Goal: Task Accomplishment & Management: Manage account settings

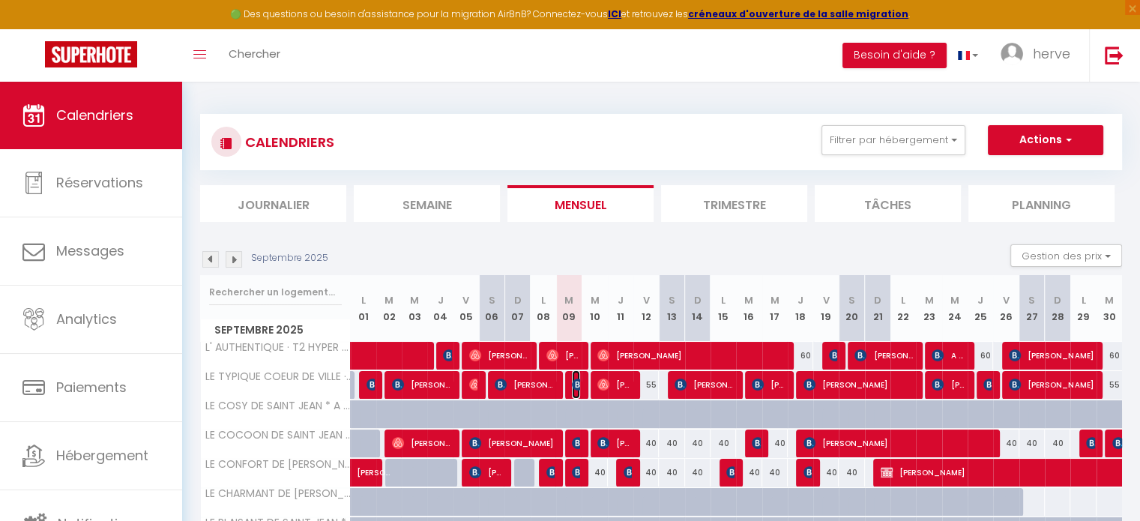
click at [576, 385] on img at bounding box center [578, 385] width 12 height 12
select select "OK"
select select "KO"
select select "0"
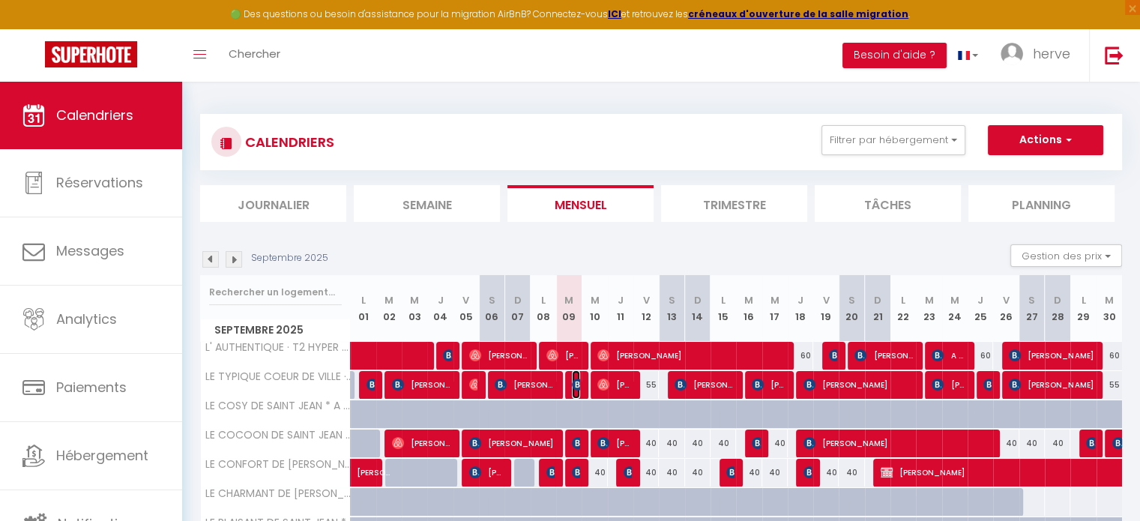
select select "1"
select select
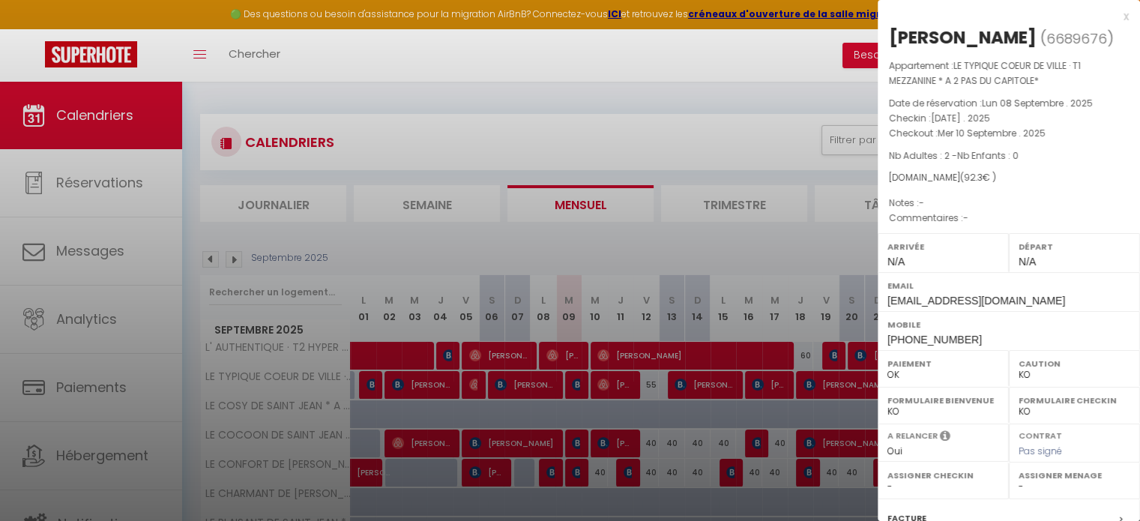
click at [1110, 14] on div "x" at bounding box center [1003, 16] width 251 height 18
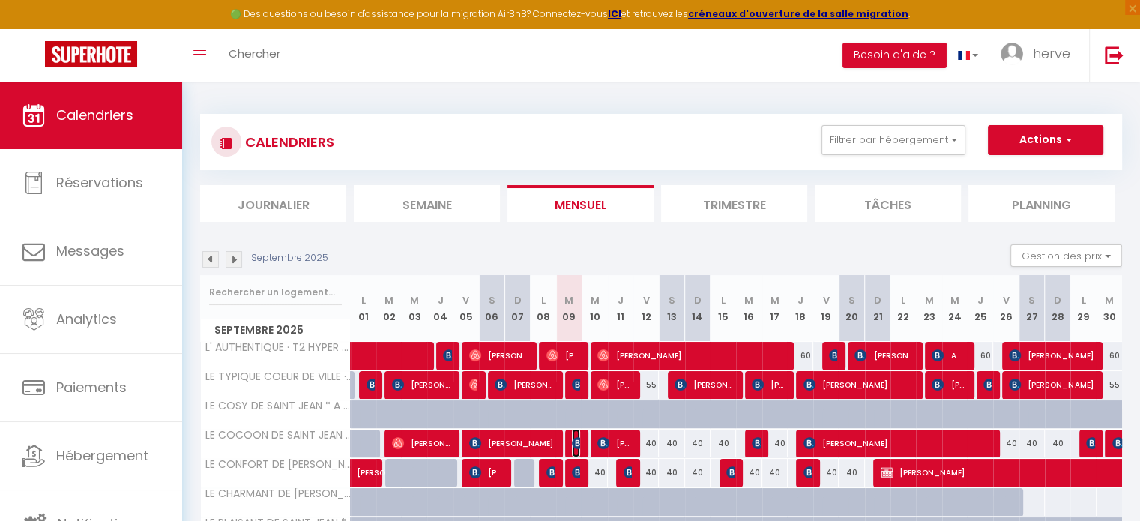
click at [576, 446] on img at bounding box center [578, 443] width 12 height 12
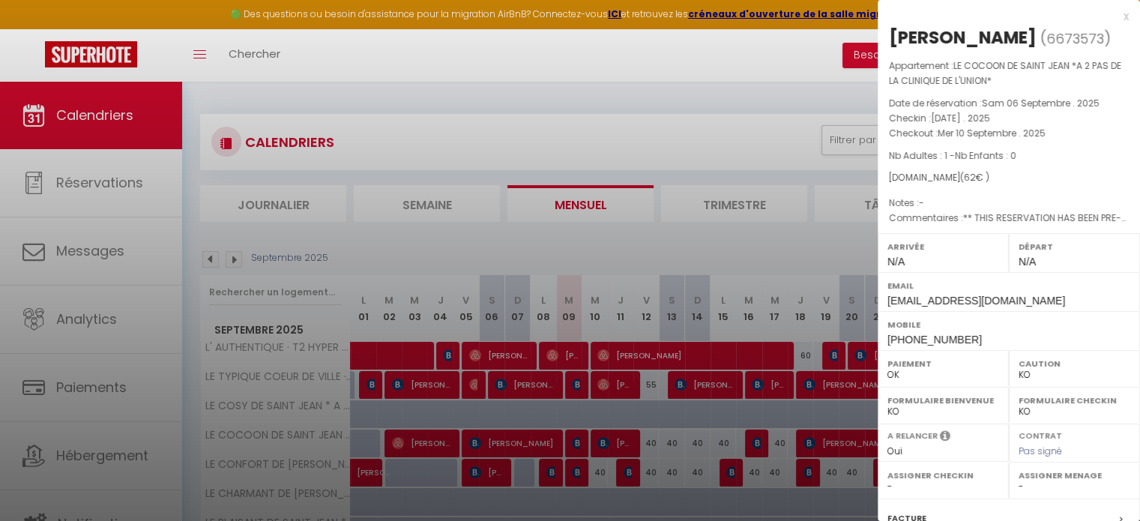
click at [1110, 18] on div "x" at bounding box center [1003, 16] width 251 height 18
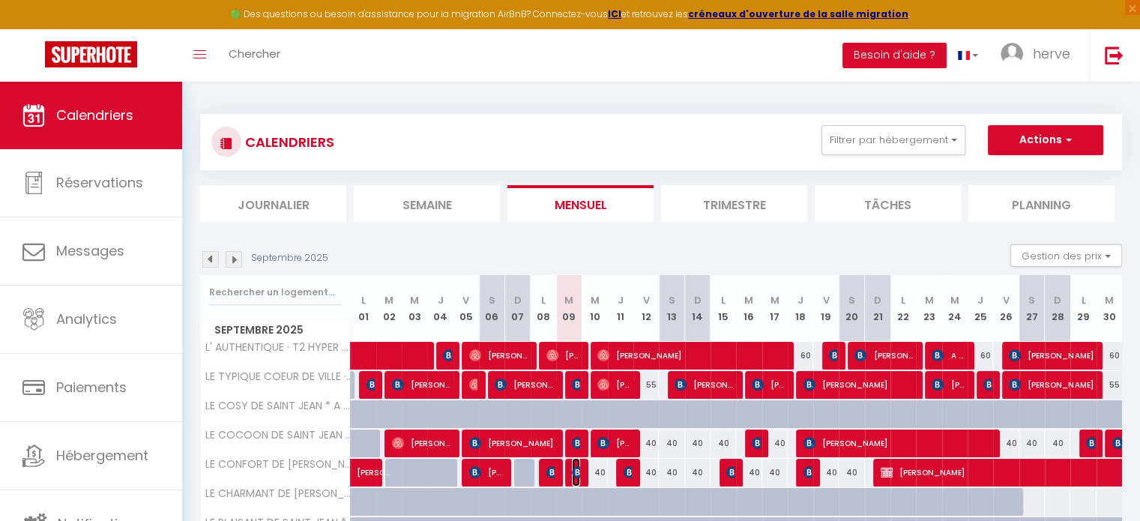
click at [579, 473] on img at bounding box center [578, 472] width 12 height 12
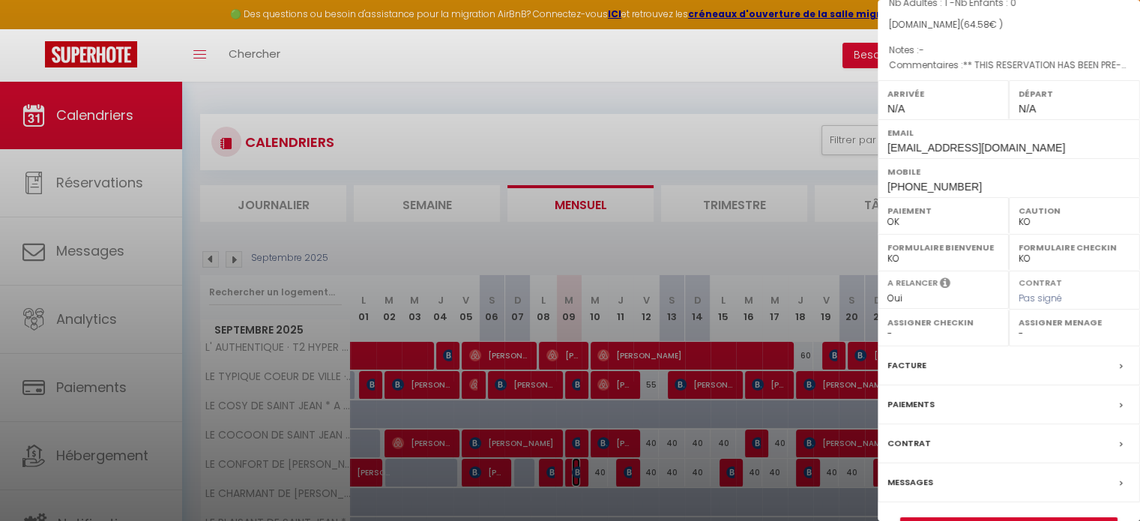
scroll to position [190, 0]
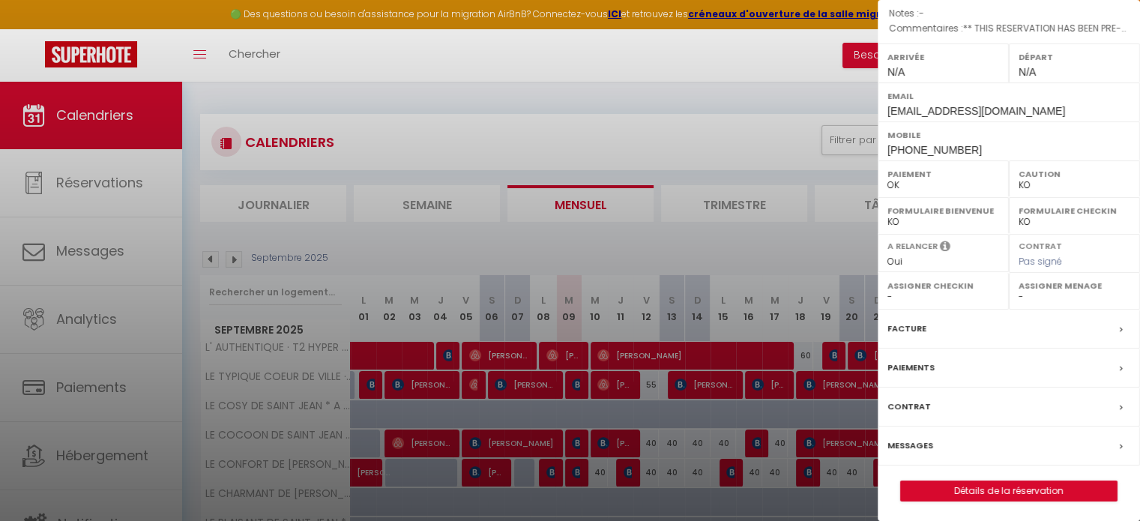
drag, startPoint x: 577, startPoint y: 467, endPoint x: 590, endPoint y: 322, distance: 146.0
click at [590, 322] on div at bounding box center [570, 260] width 1140 height 521
